Goal: Navigation & Orientation: Find specific page/section

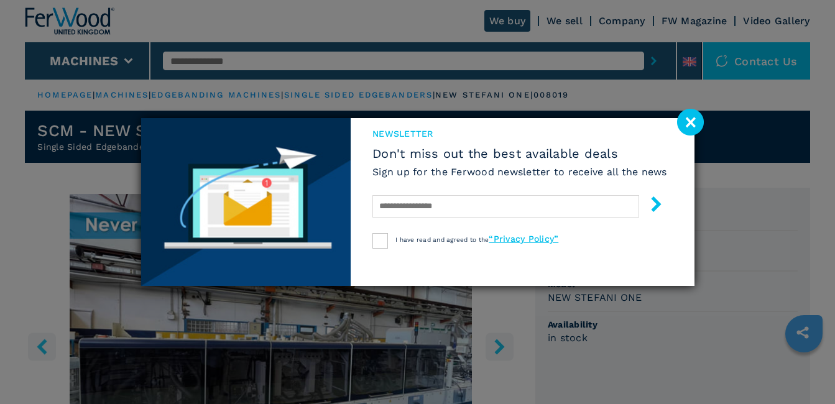
click at [693, 121] on image at bounding box center [690, 122] width 27 height 27
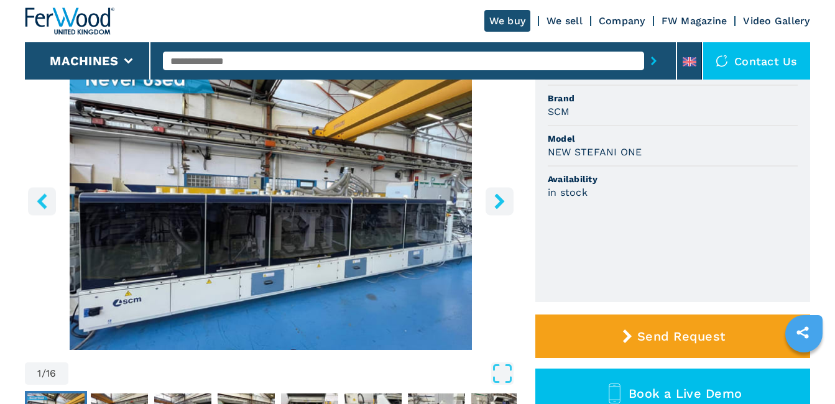
scroll to position [124, 0]
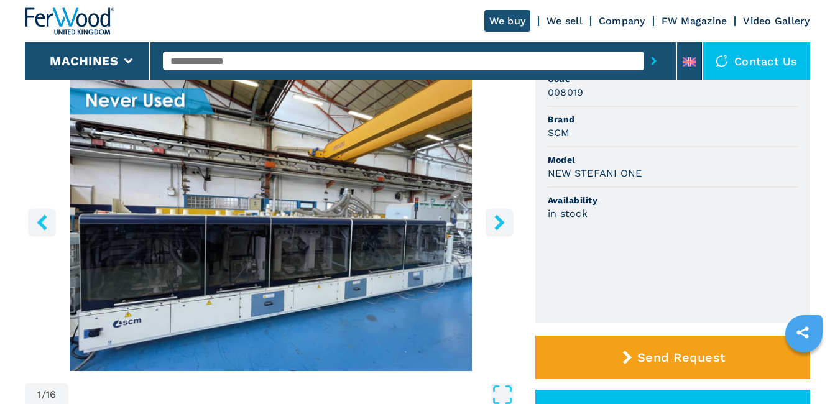
click at [498, 223] on icon "right-button" at bounding box center [500, 223] width 16 height 16
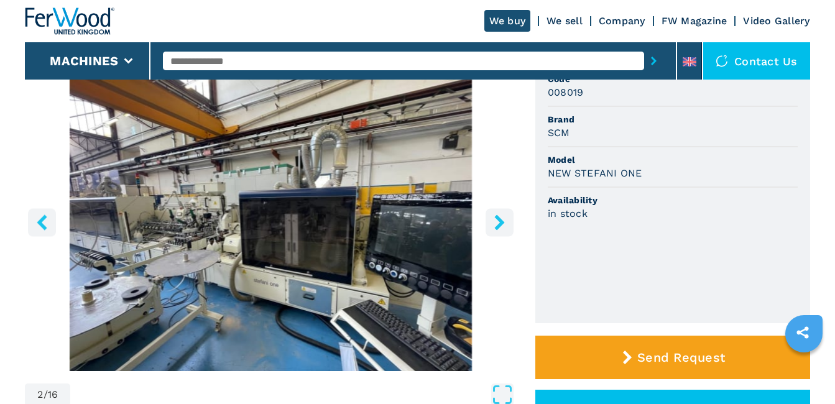
click at [497, 223] on icon "right-button" at bounding box center [500, 223] width 16 height 16
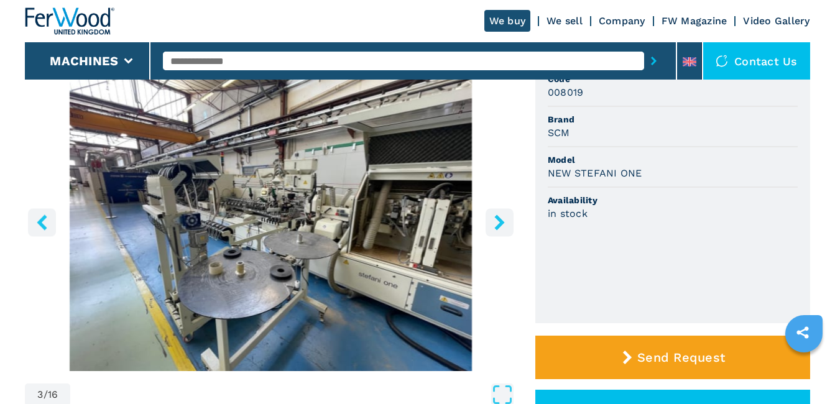
click at [496, 226] on icon "right-button" at bounding box center [500, 223] width 16 height 16
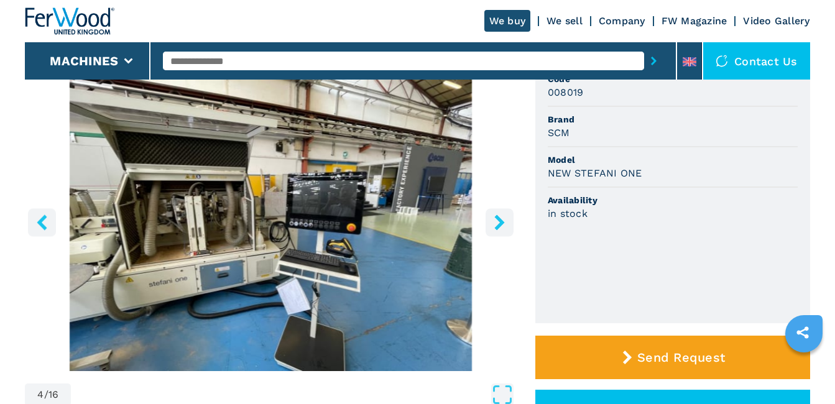
click at [496, 226] on icon "right-button" at bounding box center [500, 223] width 16 height 16
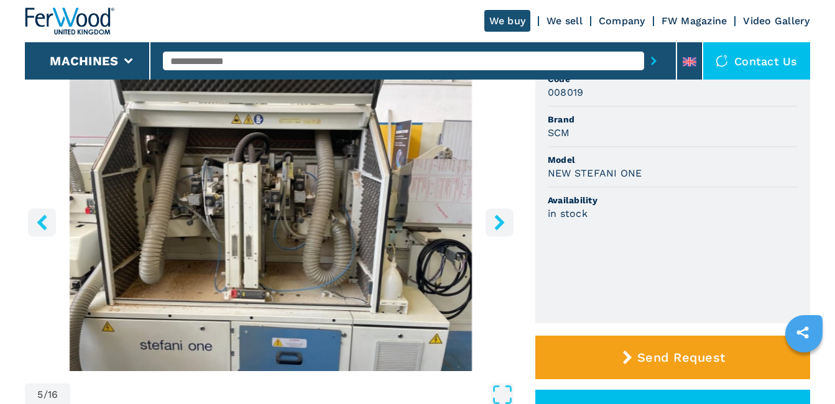
click at [496, 226] on icon "right-button" at bounding box center [500, 223] width 16 height 16
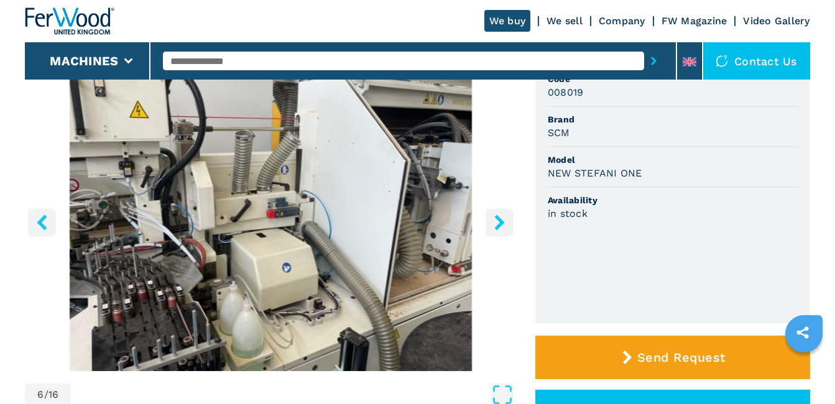
click at [496, 226] on icon "right-button" at bounding box center [500, 223] width 16 height 16
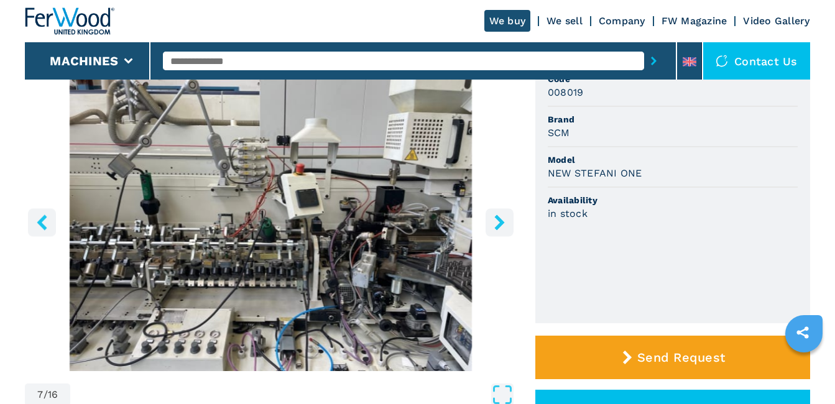
click at [496, 226] on icon "right-button" at bounding box center [500, 223] width 16 height 16
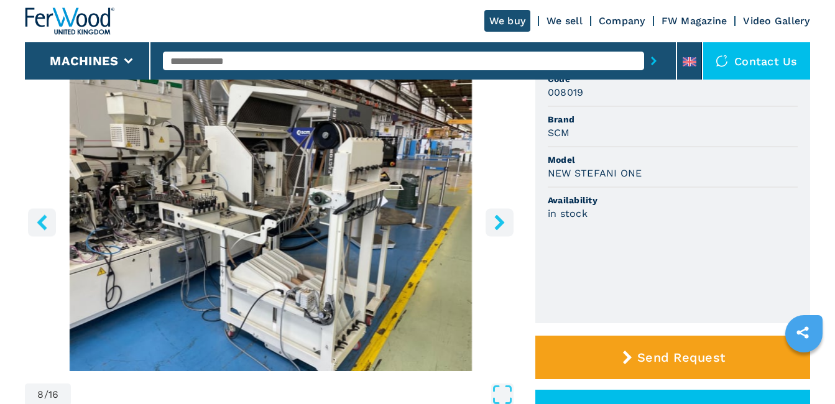
click at [496, 226] on icon "right-button" at bounding box center [500, 223] width 16 height 16
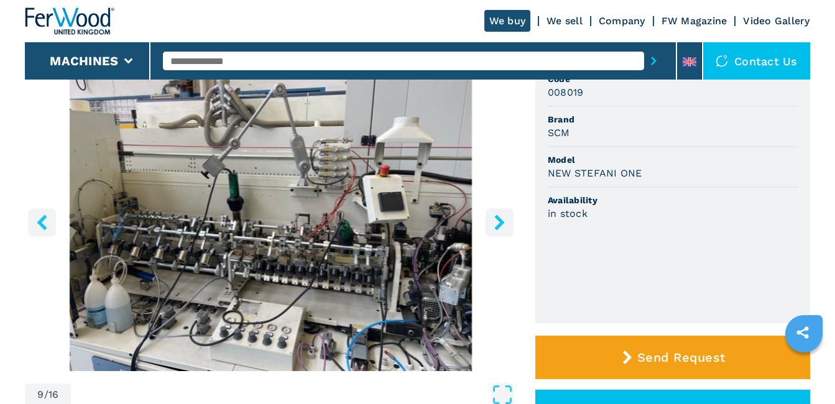
click at [496, 226] on icon "right-button" at bounding box center [500, 223] width 16 height 16
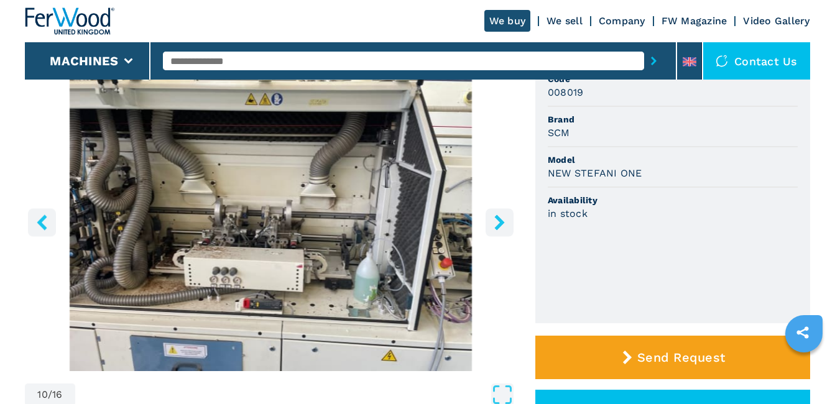
click at [496, 226] on icon "right-button" at bounding box center [500, 223] width 16 height 16
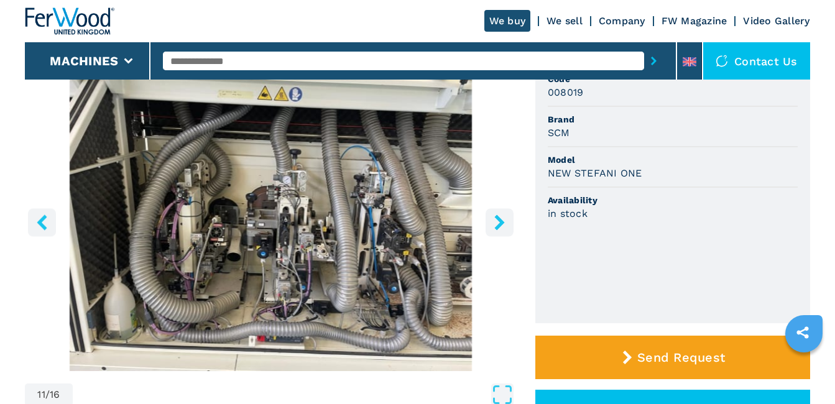
click at [496, 226] on icon "right-button" at bounding box center [500, 223] width 16 height 16
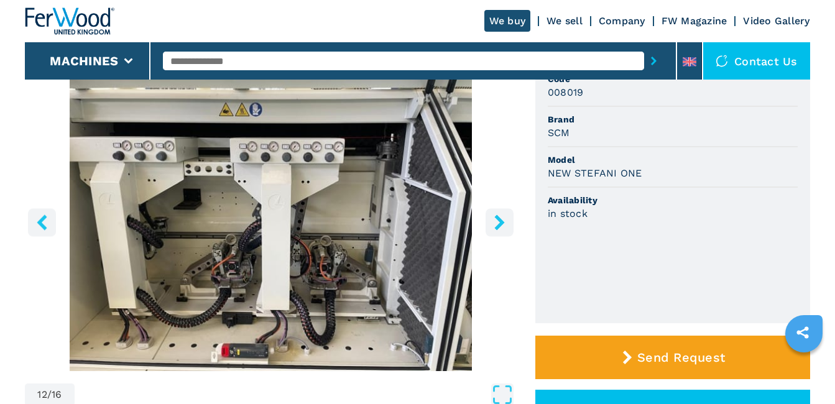
click at [496, 226] on icon "right-button" at bounding box center [500, 223] width 16 height 16
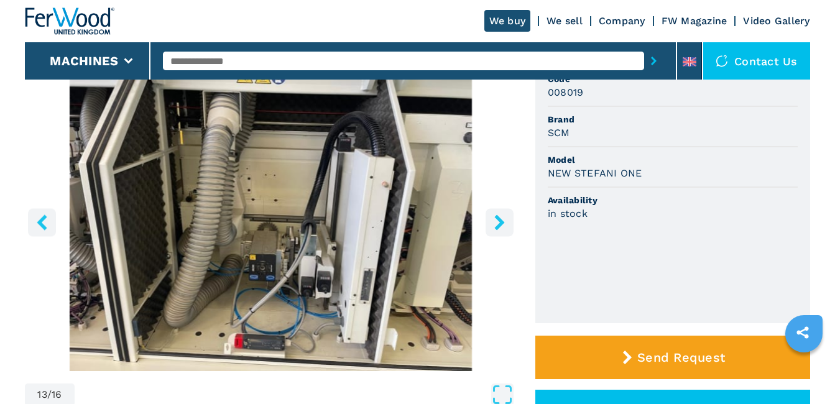
click at [496, 226] on icon "right-button" at bounding box center [500, 223] width 16 height 16
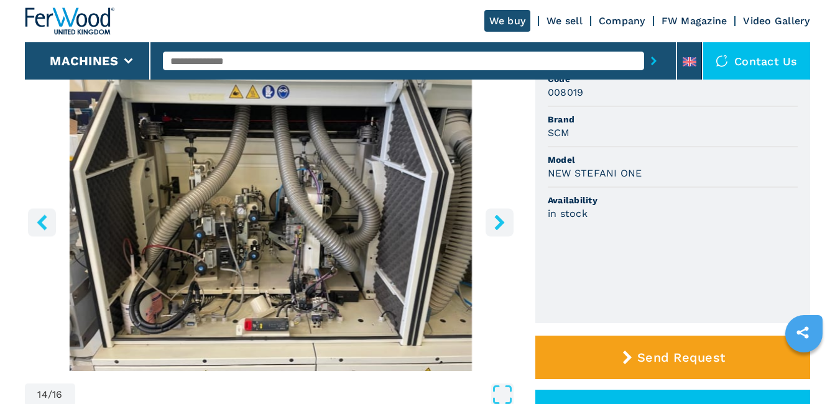
click at [495, 226] on icon "right-button" at bounding box center [500, 223] width 16 height 16
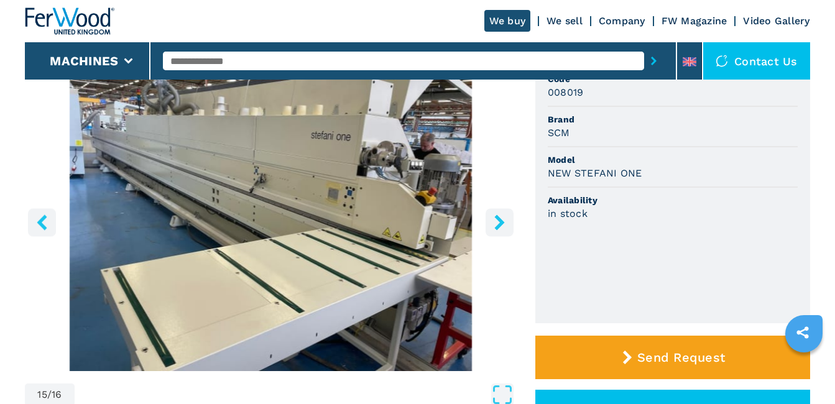
click at [492, 226] on icon "right-button" at bounding box center [500, 223] width 16 height 16
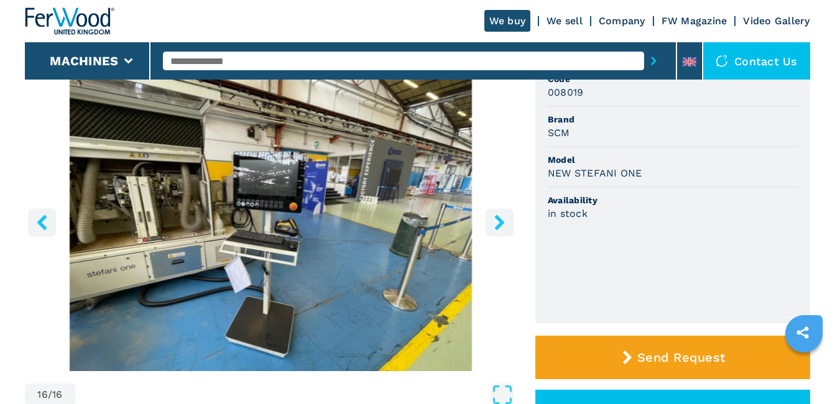
click at [492, 226] on icon "right-button" at bounding box center [500, 223] width 16 height 16
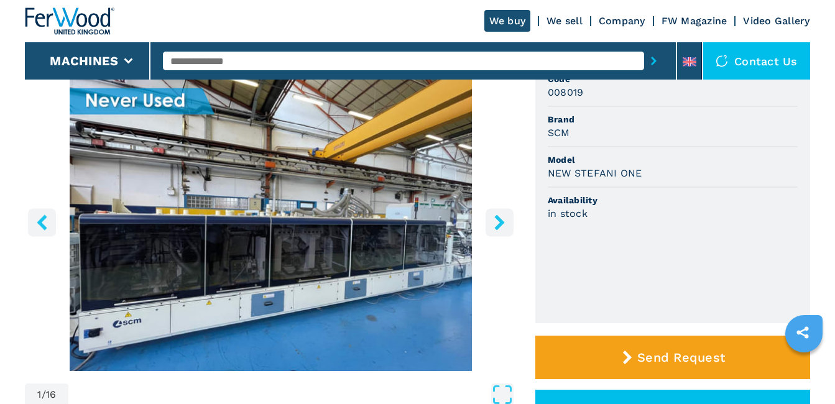
click at [492, 226] on icon "right-button" at bounding box center [500, 223] width 16 height 16
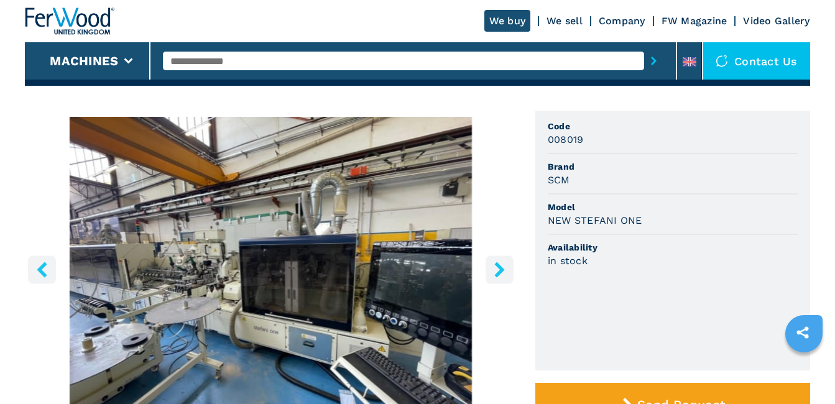
scroll to position [0, 0]
